Goal: Task Accomplishment & Management: Manage account settings

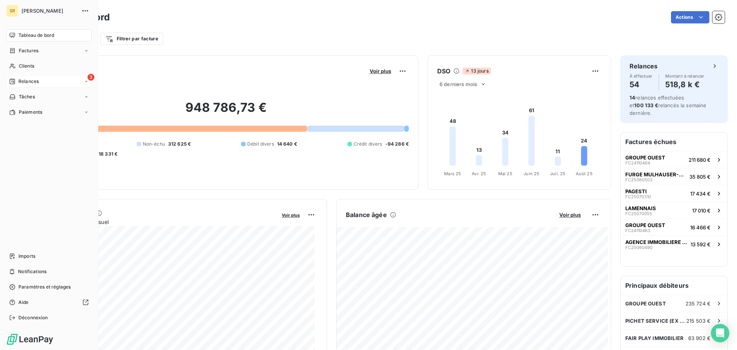
click at [20, 81] on span "Relances" at bounding box center [28, 81] width 20 height 7
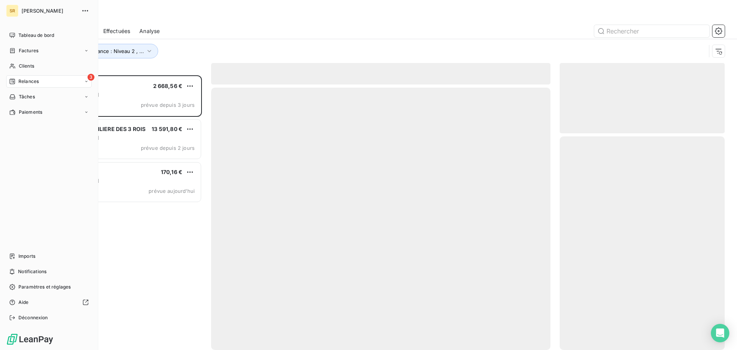
scroll to position [269, 159]
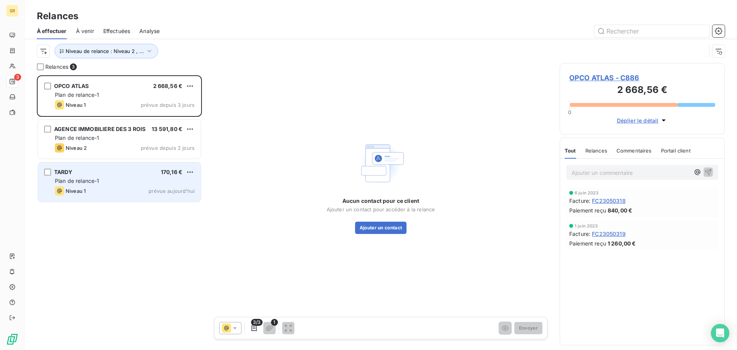
click at [120, 182] on div "Plan de relance-1" at bounding box center [125, 181] width 140 height 8
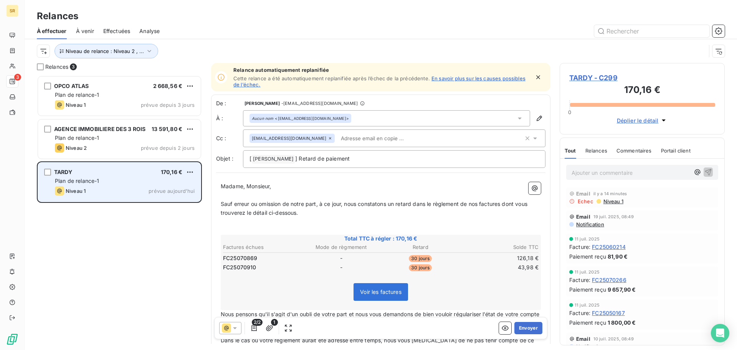
click at [84, 182] on span "Plan de relance-1" at bounding box center [77, 180] width 45 height 7
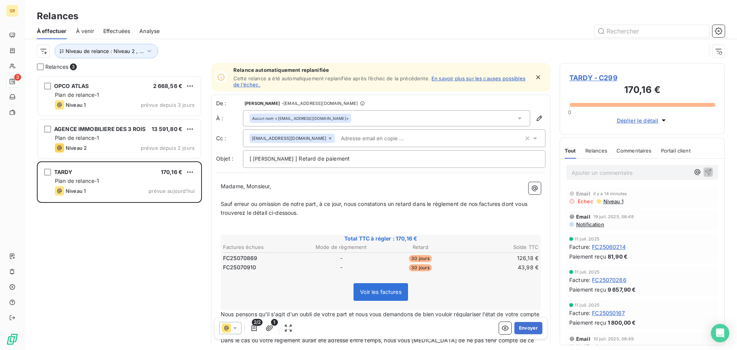
click at [583, 78] on span "TARDY - C299" at bounding box center [642, 78] width 146 height 10
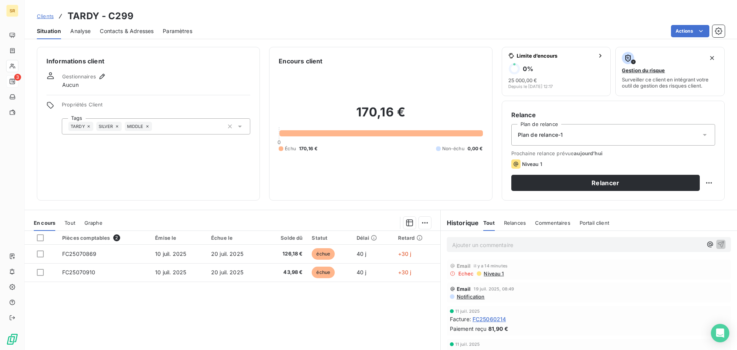
click at [123, 33] on span "Contacts & Adresses" at bounding box center [127, 31] width 54 height 8
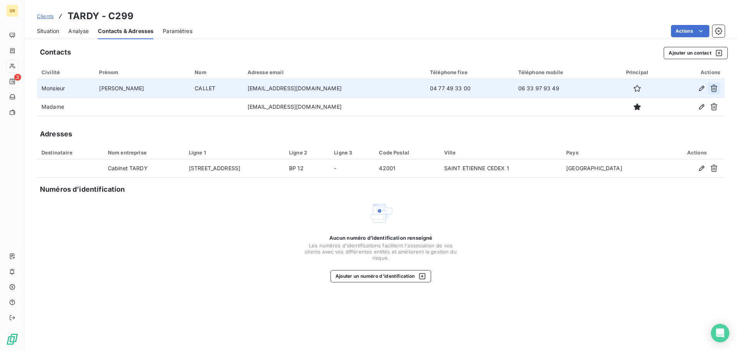
click at [711, 88] on icon "button" at bounding box center [714, 88] width 8 height 8
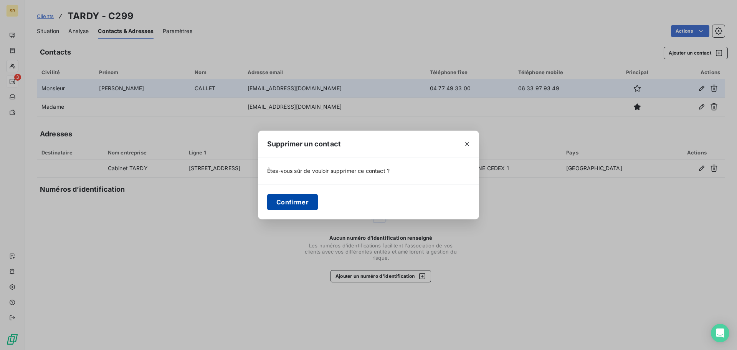
click at [285, 198] on button "Confirmer" at bounding box center [292, 202] width 51 height 16
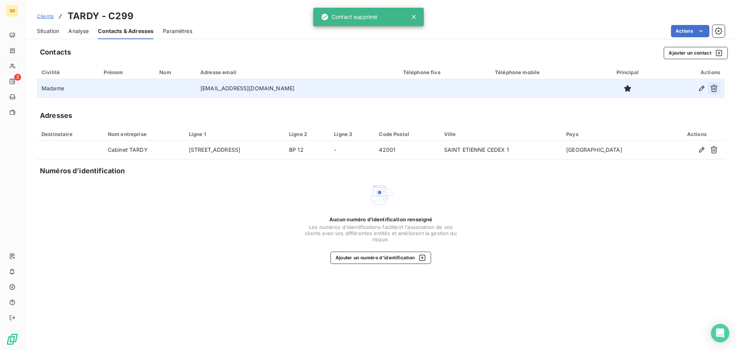
click at [716, 89] on icon "button" at bounding box center [714, 88] width 8 height 8
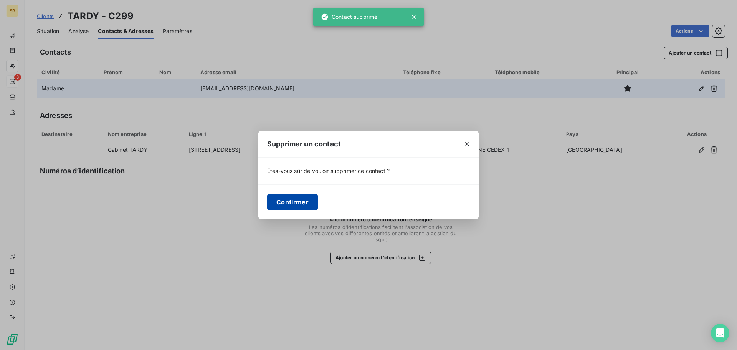
click at [290, 206] on button "Confirmer" at bounding box center [292, 202] width 51 height 16
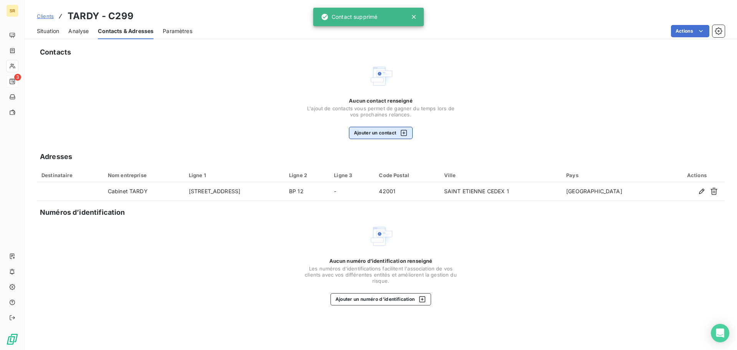
click at [361, 136] on button "Ajouter un contact" at bounding box center [381, 133] width 64 height 12
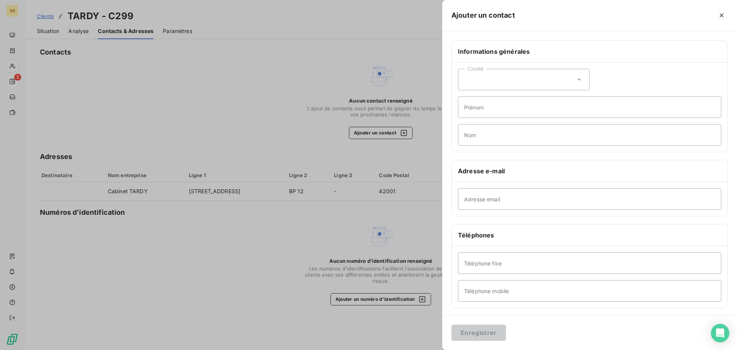
click at [491, 82] on div "Civilité" at bounding box center [524, 79] width 132 height 21
click at [493, 110] on span "Monsieur" at bounding box center [484, 112] width 23 height 7
click at [485, 138] on input "Nom" at bounding box center [589, 134] width 263 height 21
paste input "CALLET"
type input "CALLET"
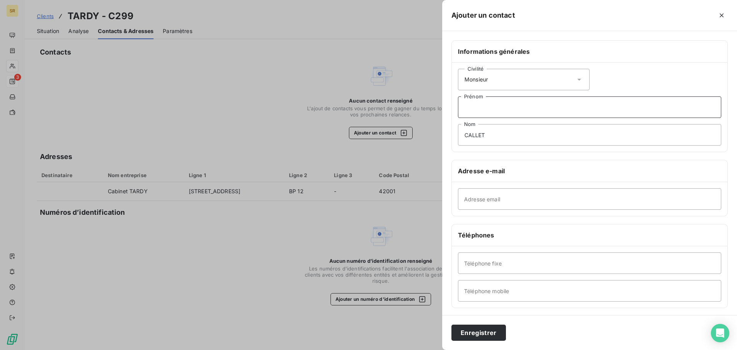
click at [483, 109] on input "Prénom" at bounding box center [589, 106] width 263 height 21
paste input "[PERSON_NAME]"
type input "[PERSON_NAME]"
click at [477, 199] on input "Adresse email" at bounding box center [589, 198] width 263 height 21
paste input "[EMAIL_ADDRESS][DOMAIN_NAME]"
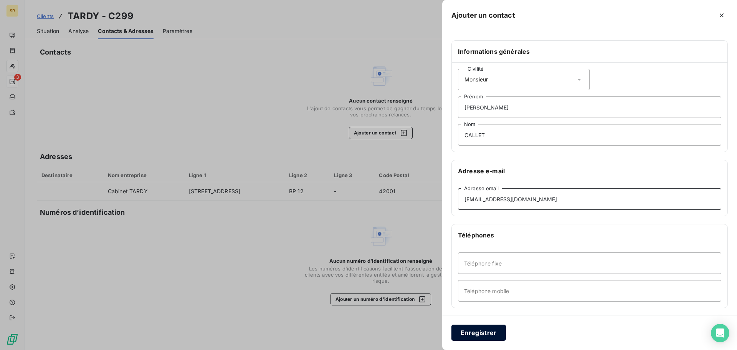
type input "[EMAIL_ADDRESS][DOMAIN_NAME]"
click at [493, 330] on button "Enregistrer" at bounding box center [478, 332] width 54 height 16
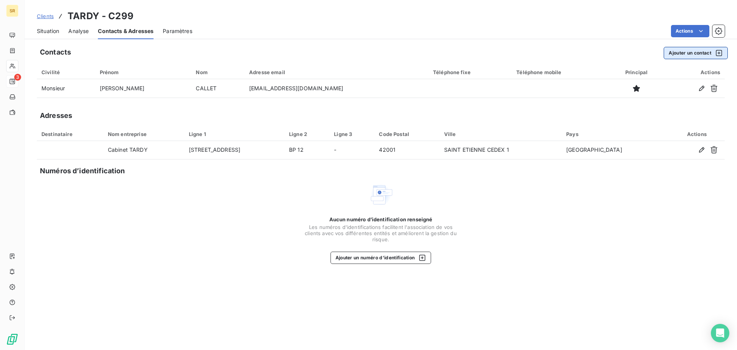
click at [672, 51] on button "Ajouter un contact" at bounding box center [695, 53] width 64 height 12
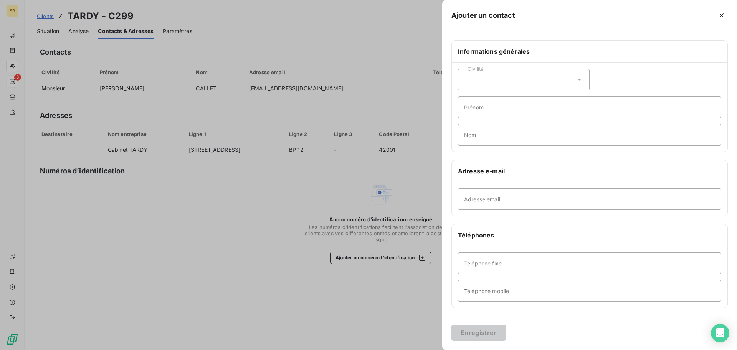
click at [526, 82] on div "Civilité" at bounding box center [524, 79] width 132 height 21
click at [498, 97] on li "Madame" at bounding box center [524, 99] width 132 height 14
click at [479, 117] on input "Prénom" at bounding box center [589, 106] width 263 height 21
paste input "[PERSON_NAME]"
type input "[PERSON_NAME]"
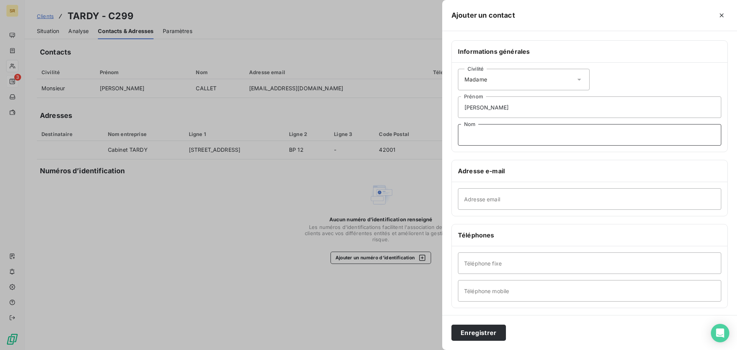
click at [487, 136] on input "Nom" at bounding box center [589, 134] width 263 height 21
paste input "GIROND"
type input "GIROND"
click at [482, 202] on input "Adresse email" at bounding box center [589, 198] width 263 height 21
paste input "[EMAIL_ADDRESS][DOMAIN_NAME]"
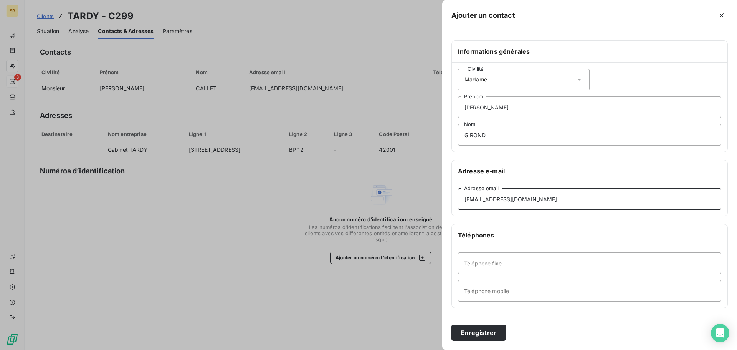
type input "[EMAIL_ADDRESS][DOMAIN_NAME]"
click at [490, 266] on input "Téléphone fixe" at bounding box center [589, 262] width 263 height 21
paste input "[PHONE_NUMBER]"
type input "[PHONE_NUMBER]"
click at [468, 329] on button "Enregistrer" at bounding box center [478, 332] width 54 height 16
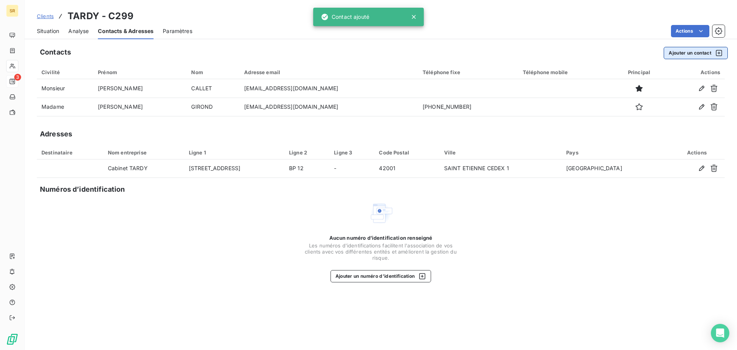
click at [674, 54] on button "Ajouter un contact" at bounding box center [695, 53] width 64 height 12
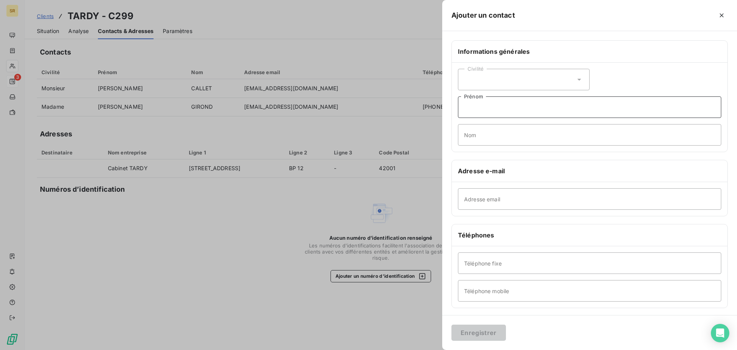
click at [470, 108] on input "Prénom" at bounding box center [589, 106] width 263 height 21
paste input "[PERSON_NAME]"
type input "[PERSON_NAME]"
click at [575, 80] on icon at bounding box center [579, 80] width 8 height 8
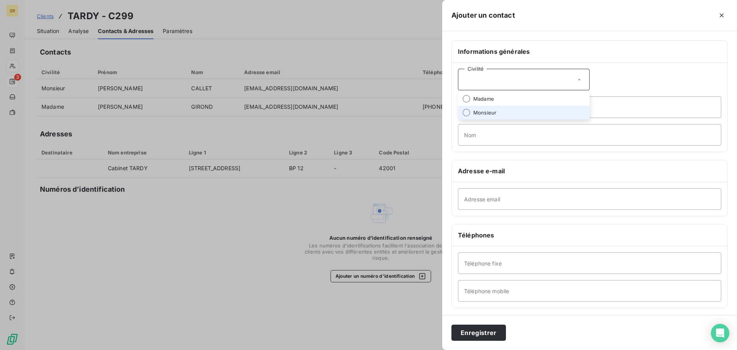
click at [506, 107] on li "Monsieur" at bounding box center [524, 113] width 132 height 14
click at [482, 136] on input "Nom" at bounding box center [589, 134] width 263 height 21
paste input "CALLET"
type input "CALLET"
click at [484, 202] on input "Adresse email" at bounding box center [589, 198] width 263 height 21
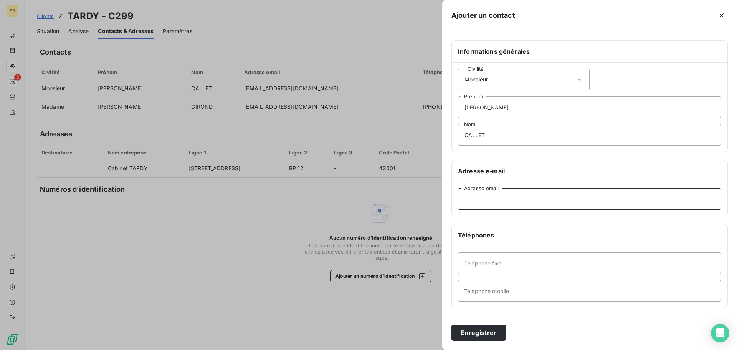
paste input "[EMAIL_ADDRESS][DOMAIN_NAME]"
type input "[EMAIL_ADDRESS][DOMAIN_NAME]"
click at [493, 285] on input "Téléphone mobile" at bounding box center [589, 290] width 263 height 21
paste input "06 33 97 93 49"
type input "06 33 97 93 49"
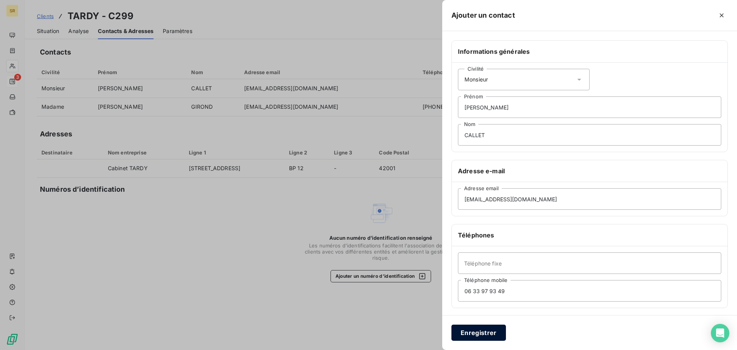
click at [476, 327] on button "Enregistrer" at bounding box center [478, 332] width 54 height 16
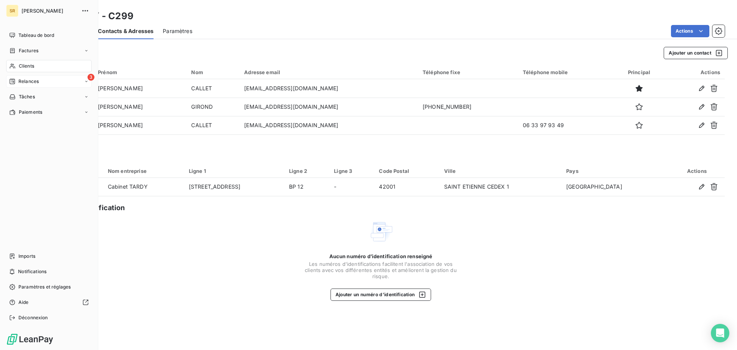
click at [25, 81] on span "Relances" at bounding box center [28, 81] width 20 height 7
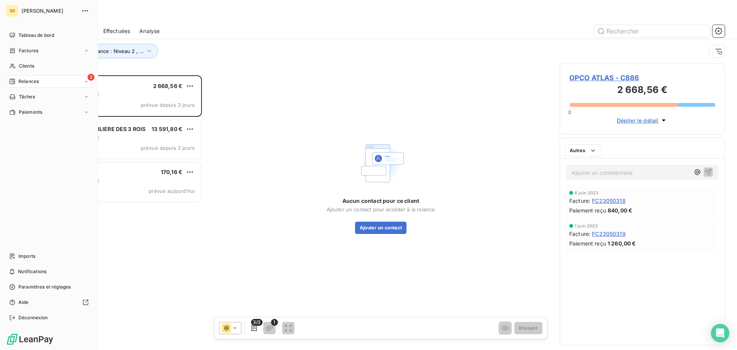
scroll to position [269, 159]
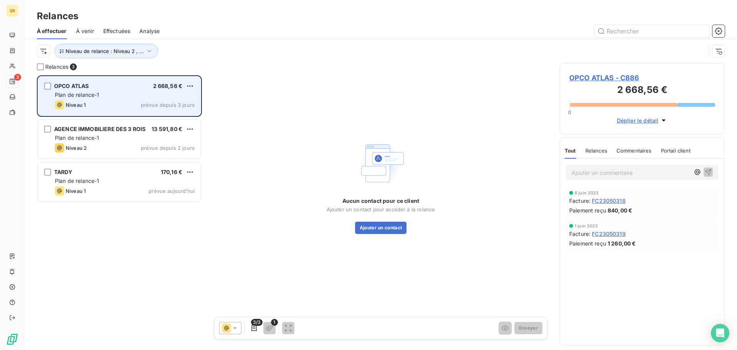
click at [108, 92] on div "Plan de relance-1" at bounding box center [125, 95] width 140 height 8
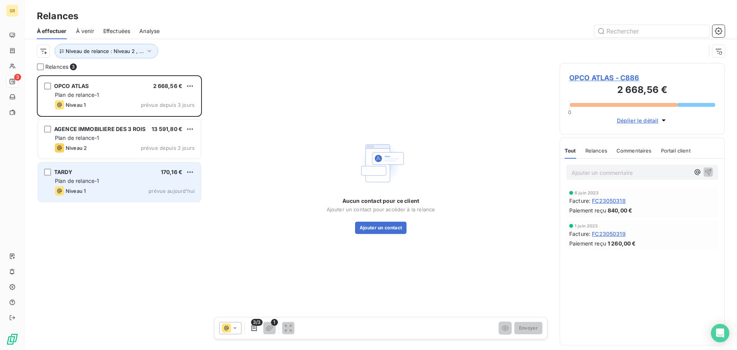
click at [85, 175] on div "TARDY 170,16 €" at bounding box center [125, 171] width 140 height 7
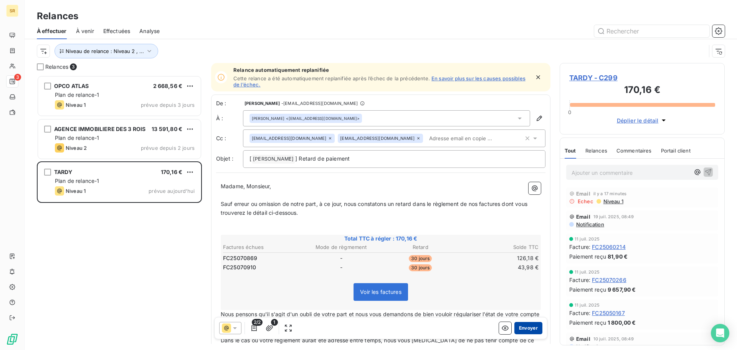
click at [526, 331] on button "Envoyer" at bounding box center [528, 328] width 28 height 12
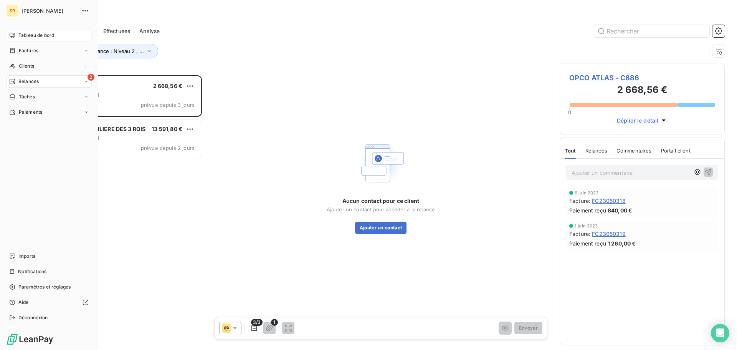
click at [25, 39] on div "Tableau de bord" at bounding box center [49, 35] width 86 height 12
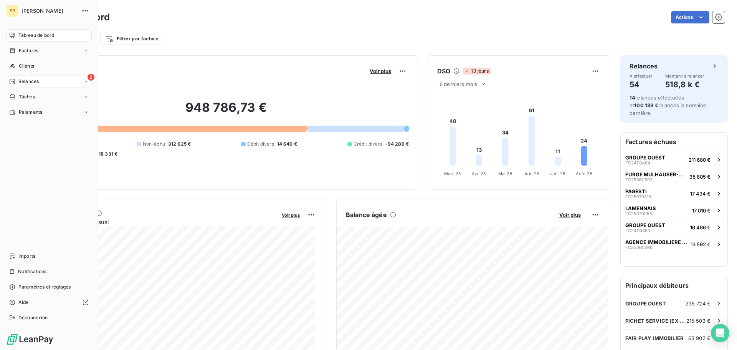
click at [29, 77] on div "2 Relances" at bounding box center [49, 81] width 86 height 12
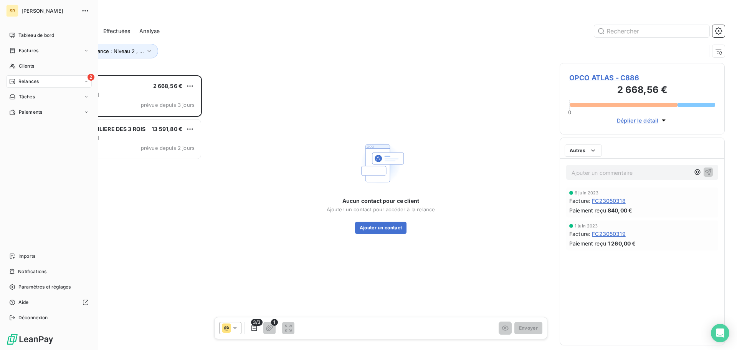
scroll to position [269, 159]
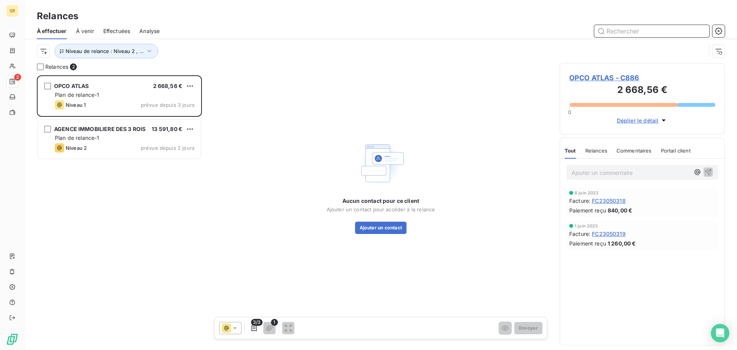
click at [621, 32] on input "text" at bounding box center [651, 31] width 115 height 12
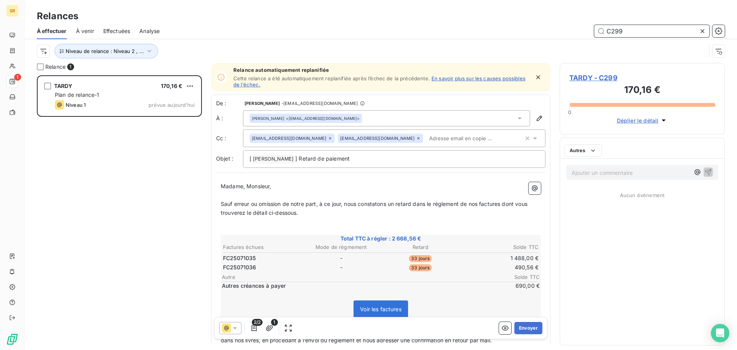
scroll to position [269, 159]
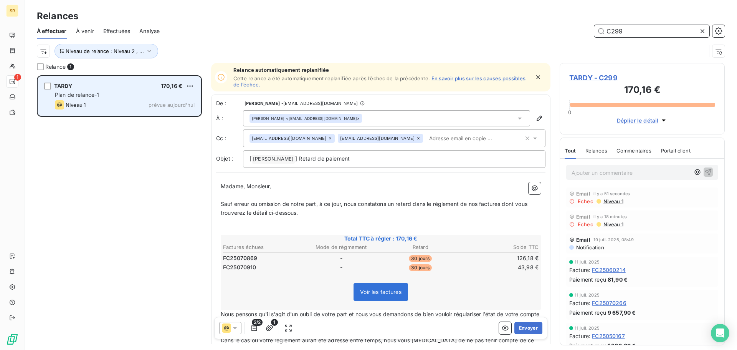
type input "C299"
click at [84, 82] on div "TARDY 170,16 € Plan de relance-1 Niveau 1 prévue [DATE]" at bounding box center [119, 95] width 163 height 39
click at [85, 93] on span "Plan de relance-1" at bounding box center [77, 94] width 45 height 7
click at [64, 101] on div "Niveau 1" at bounding box center [70, 104] width 31 height 9
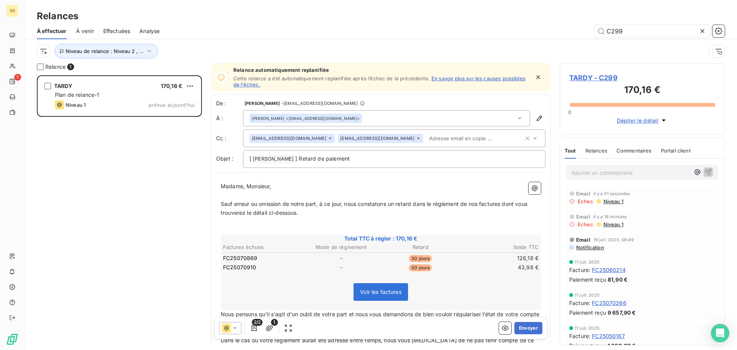
click at [596, 76] on span "TARDY - C299" at bounding box center [642, 78] width 146 height 10
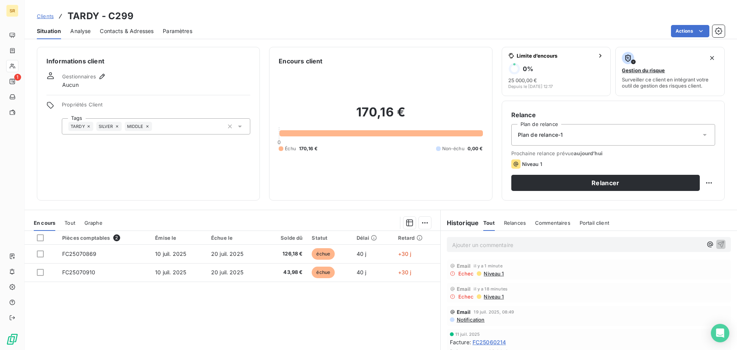
click at [122, 32] on span "Contacts & Adresses" at bounding box center [127, 31] width 54 height 8
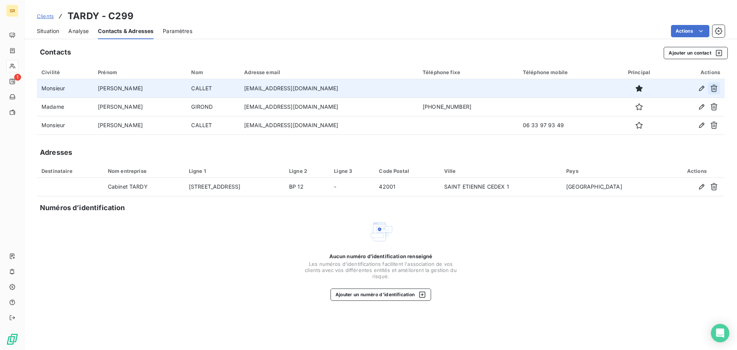
click at [714, 91] on icon "button" at bounding box center [713, 88] width 7 height 7
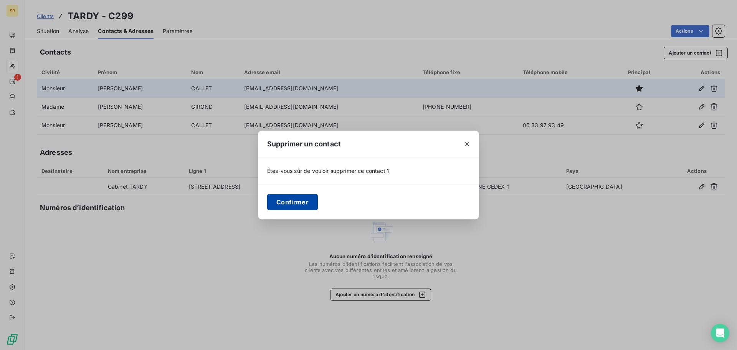
click at [282, 199] on button "Confirmer" at bounding box center [292, 202] width 51 height 16
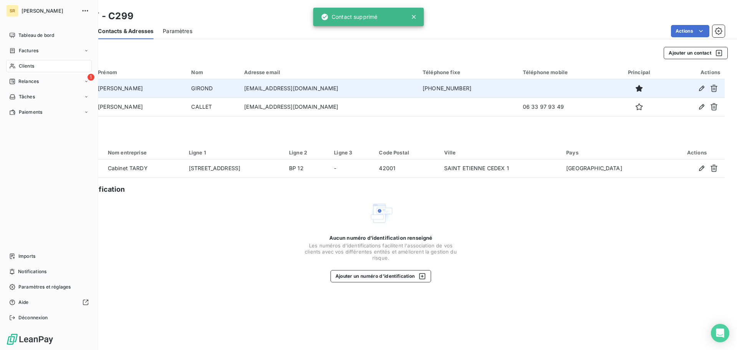
click at [23, 79] on span "Relances" at bounding box center [28, 81] width 20 height 7
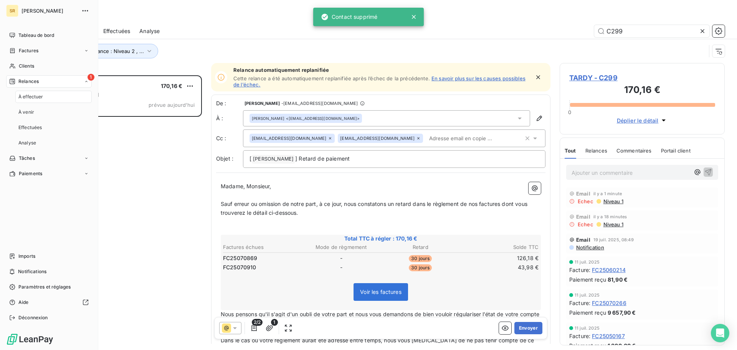
scroll to position [269, 159]
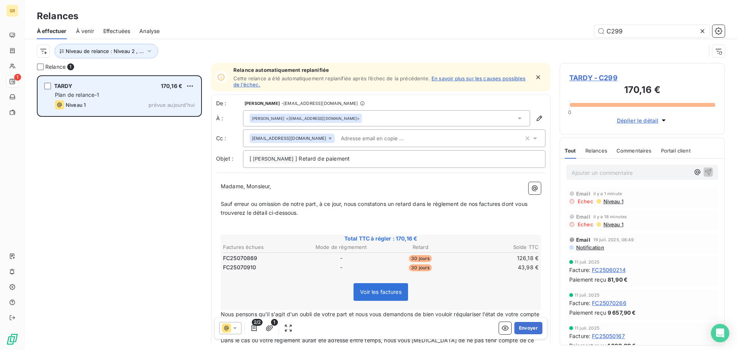
click at [83, 99] on div "TARDY 170,16 € Plan de relance-1 Niveau 1 prévue [DATE]" at bounding box center [119, 95] width 163 height 39
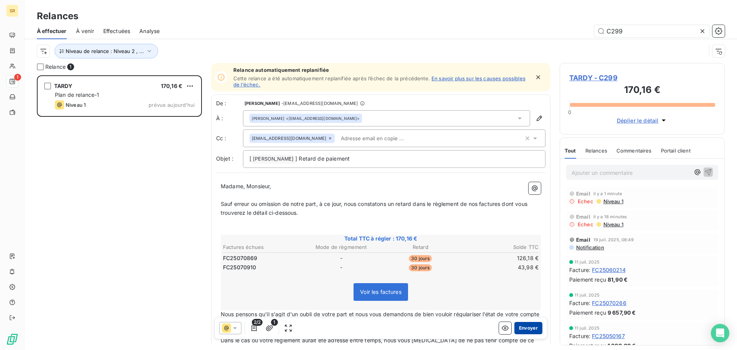
click at [523, 330] on button "Envoyer" at bounding box center [528, 328] width 28 height 12
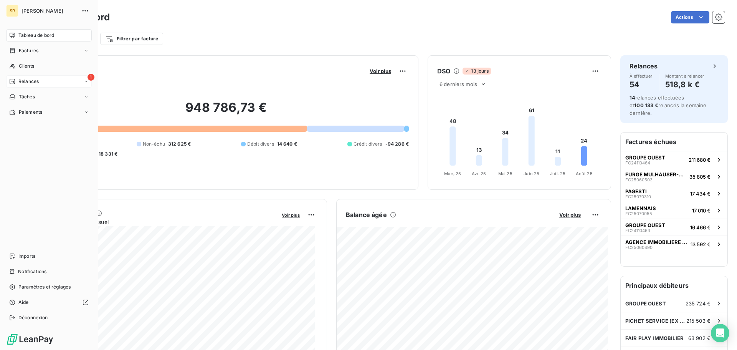
click at [38, 81] on span "Relances" at bounding box center [28, 81] width 20 height 7
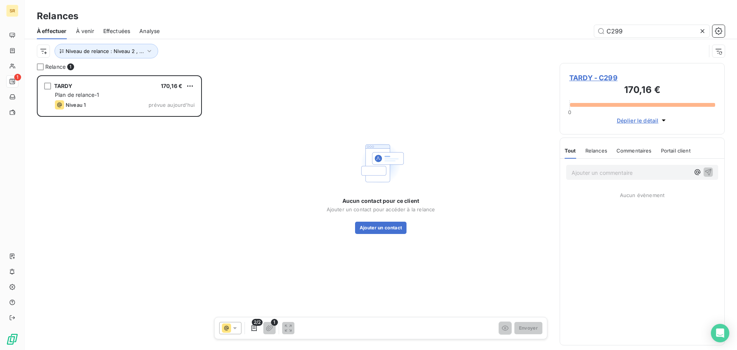
scroll to position [269, 159]
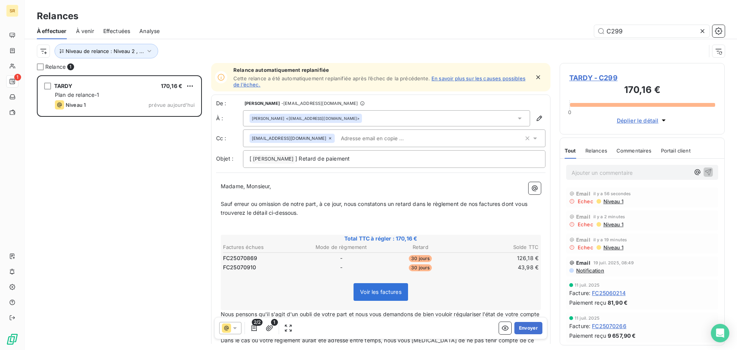
click at [582, 79] on span "TARDY - C299" at bounding box center [642, 78] width 146 height 10
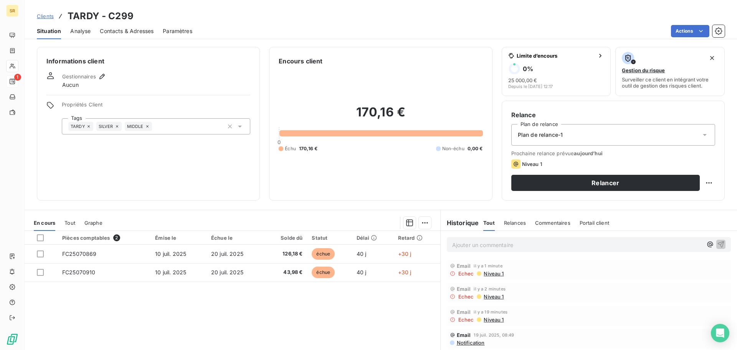
click at [125, 34] on span "Contacts & Adresses" at bounding box center [127, 31] width 54 height 8
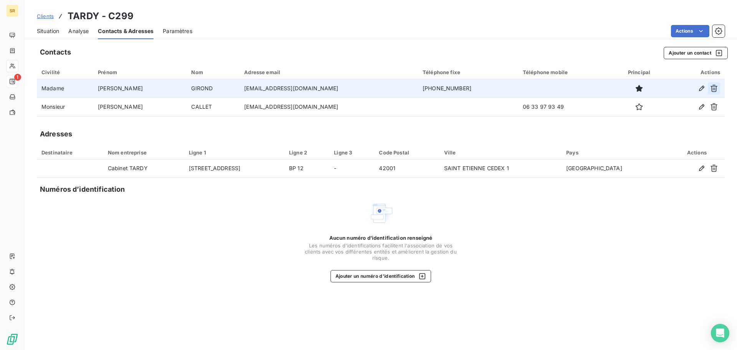
click at [712, 87] on icon "button" at bounding box center [714, 88] width 8 height 8
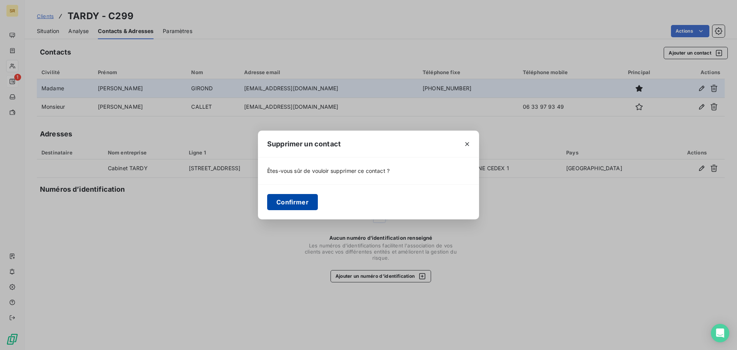
click at [307, 199] on button "Confirmer" at bounding box center [292, 202] width 51 height 16
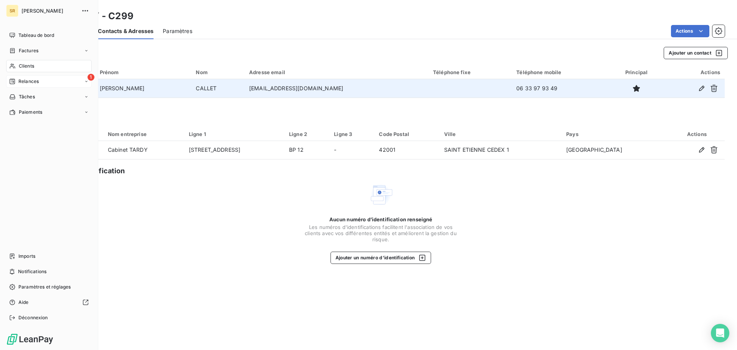
click at [36, 81] on span "Relances" at bounding box center [28, 81] width 20 height 7
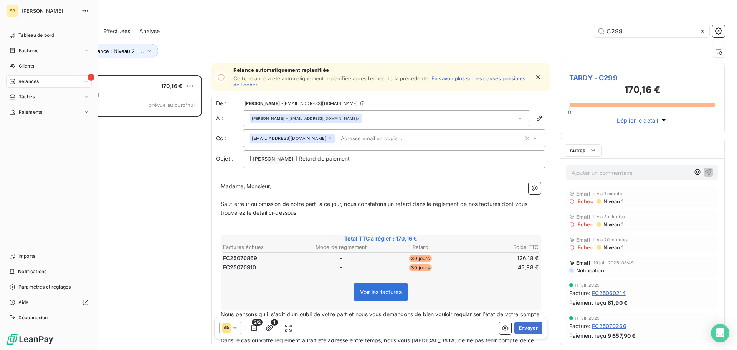
scroll to position [269, 159]
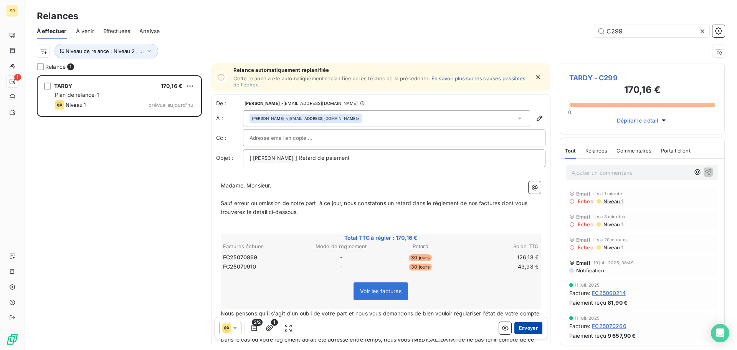
click at [530, 326] on button "Envoyer" at bounding box center [528, 328] width 28 height 12
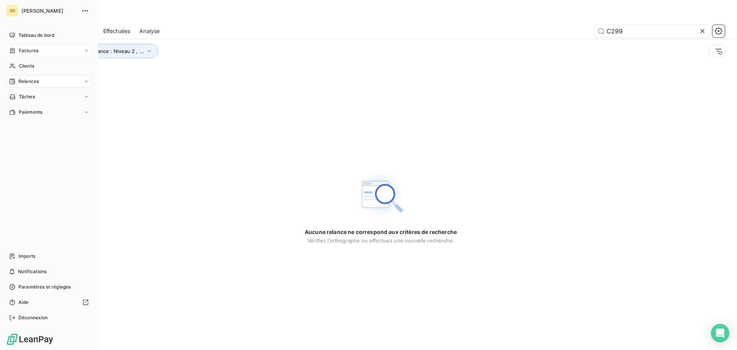
click at [26, 51] on span "Factures" at bounding box center [29, 50] width 20 height 7
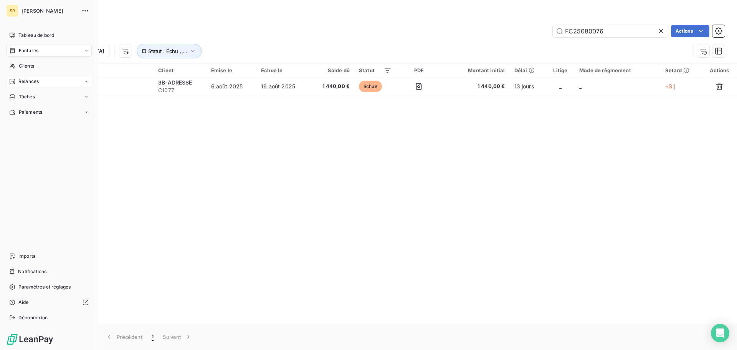
click at [28, 83] on span "Relances" at bounding box center [28, 81] width 20 height 7
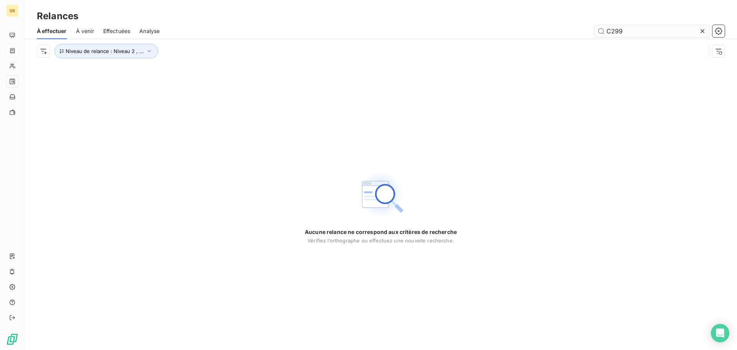
click at [632, 28] on input "C299" at bounding box center [651, 31] width 115 height 12
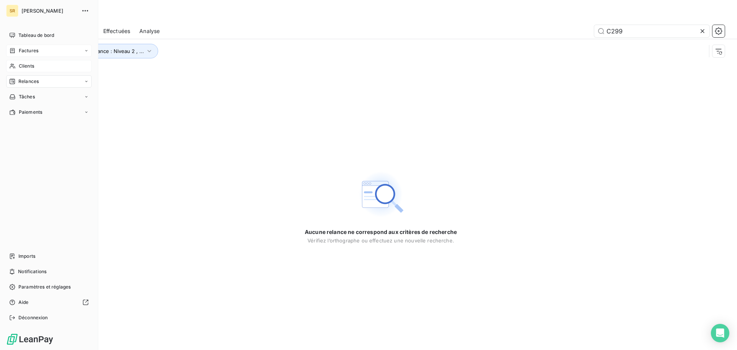
click at [32, 67] on span "Clients" at bounding box center [26, 66] width 15 height 7
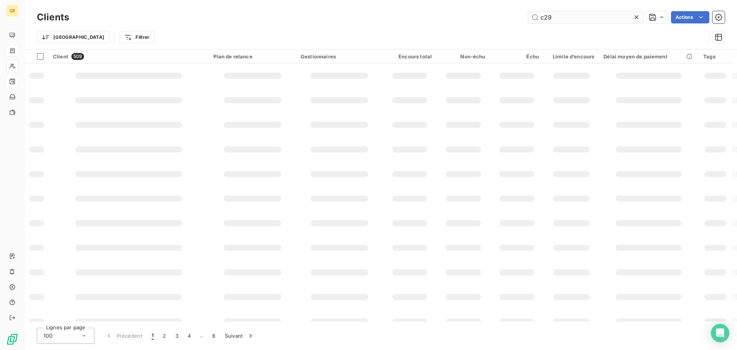
type input "c299"
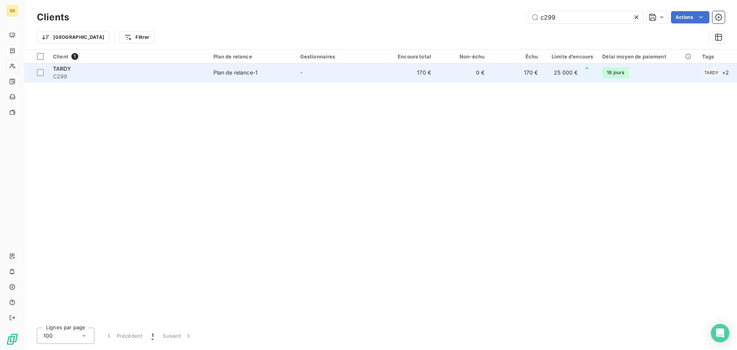
click at [66, 70] on span "TARDY" at bounding box center [62, 68] width 18 height 7
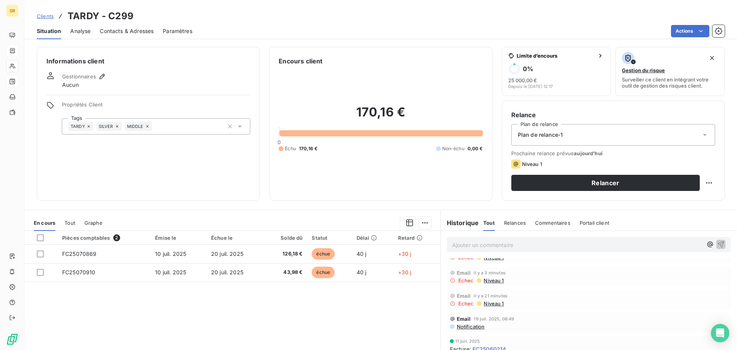
scroll to position [38, 0]
click at [83, 32] on span "Analyse" at bounding box center [80, 31] width 20 height 8
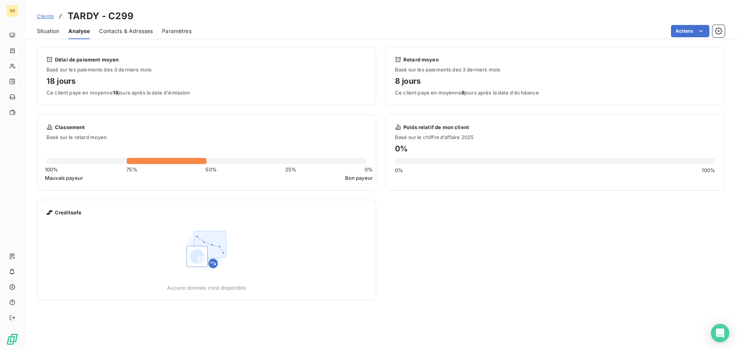
click at [119, 35] on div "Contacts & Adresses" at bounding box center [126, 31] width 54 height 16
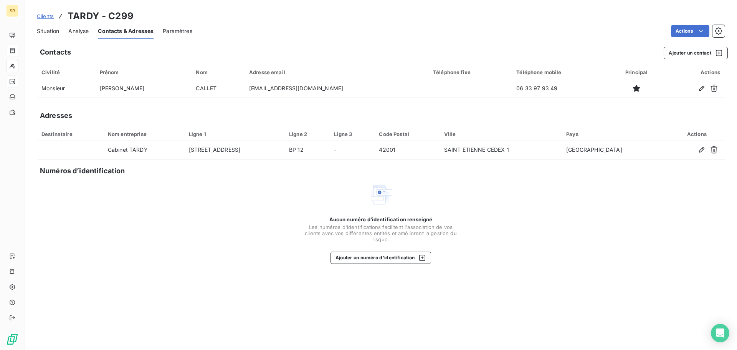
click at [79, 31] on span "Analyse" at bounding box center [78, 31] width 20 height 8
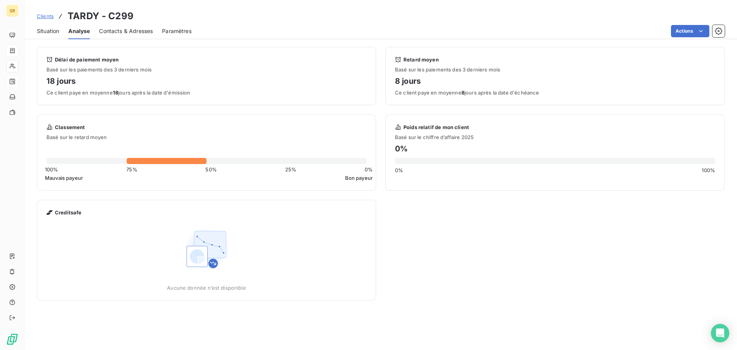
click at [49, 31] on span "Situation" at bounding box center [48, 31] width 22 height 8
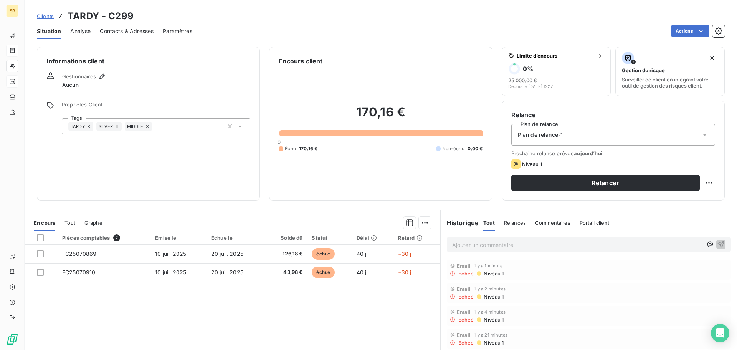
click at [473, 242] on p "Ajouter un commentaire ﻿" at bounding box center [577, 245] width 250 height 10
click at [585, 246] on p "mail à Pierre BLAIVE pour avoir les nouveaux xonxr" at bounding box center [577, 244] width 250 height 9
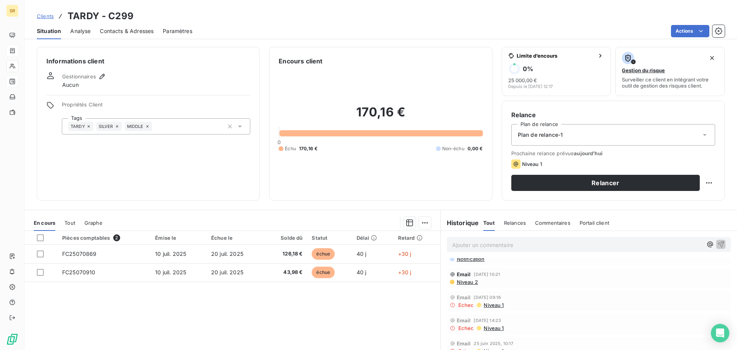
scroll to position [269, 0]
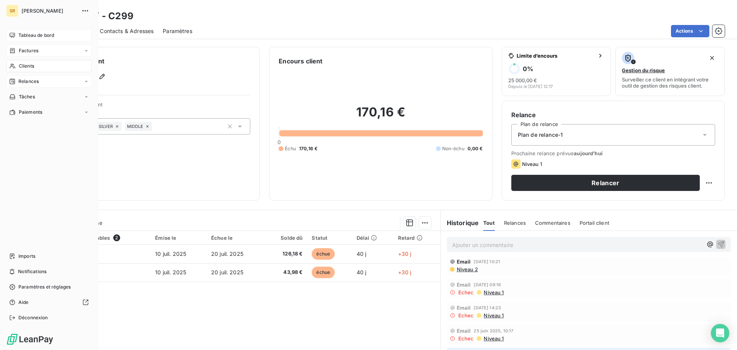
click at [30, 35] on span "Tableau de bord" at bounding box center [36, 35] width 36 height 7
